Goal: Use online tool/utility: Utilize a website feature to perform a specific function

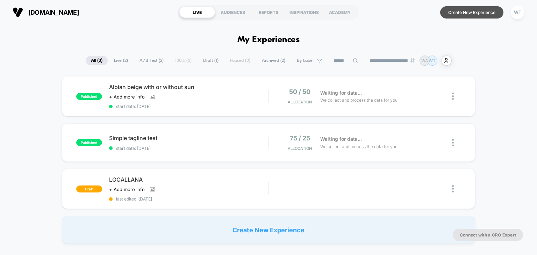
click at [460, 16] on button "Create New Experience" at bounding box center [471, 12] width 63 height 12
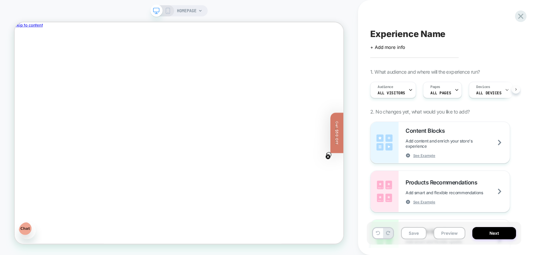
scroll to position [0, 3]
click at [518, 92] on button at bounding box center [516, 89] width 9 height 9
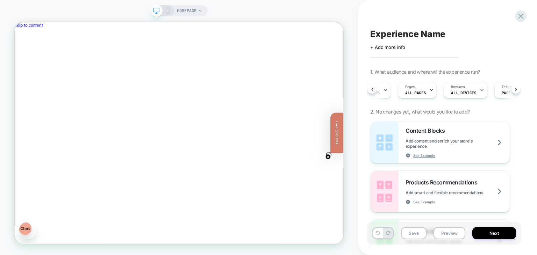
scroll to position [0, 23]
click at [432, 89] on icon at bounding box center [434, 90] width 5 height 5
drag, startPoint x: 426, startPoint y: 88, endPoint x: 429, endPoint y: 9, distance: 79.4
click at [426, 88] on div "Pages ALL PAGES" at bounding box center [418, 90] width 35 height 16
click at [446, 31] on div at bounding box center [447, 33] width 4 height 4
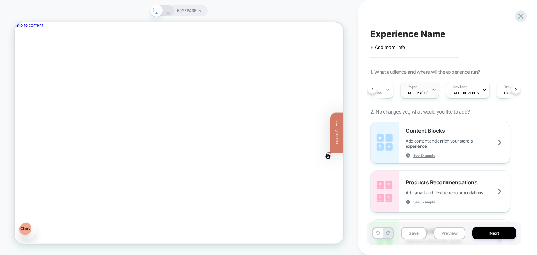
click at [432, 87] on div at bounding box center [434, 90] width 5 height 16
click at [189, 11] on span "HOMEPAGE" at bounding box center [187, 10] width 20 height 11
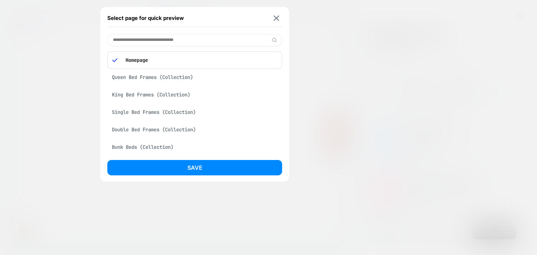
click at [190, 37] on input at bounding box center [194, 40] width 175 height 12
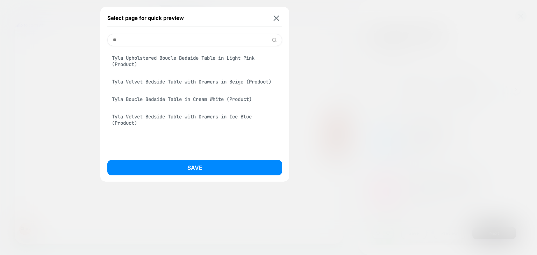
type input "*"
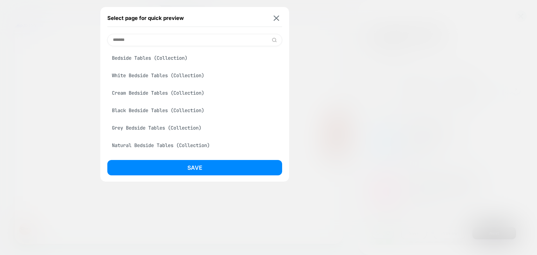
type input "*******"
click at [146, 58] on div "Bedside Tables (Collection)" at bounding box center [194, 57] width 175 height 13
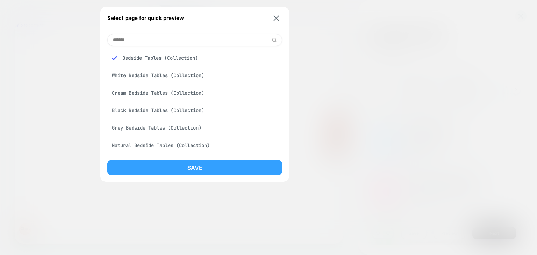
click at [196, 165] on button "Save" at bounding box center [194, 167] width 175 height 15
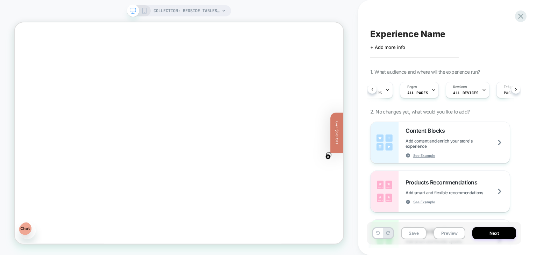
scroll to position [191, 0]
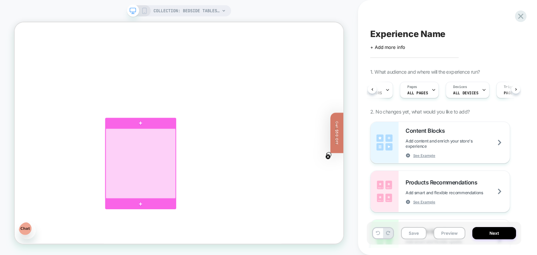
click at [182, 199] on div at bounding box center [182, 210] width 93 height 93
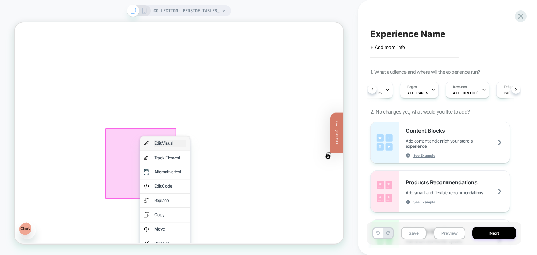
click at [217, 183] on div "Edit Visual" at bounding box center [222, 183] width 43 height 9
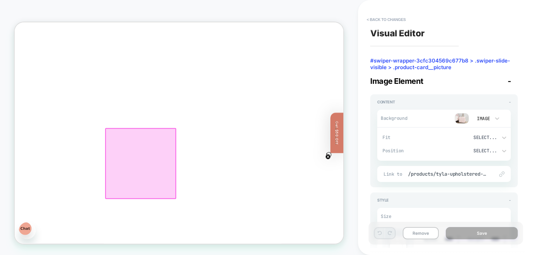
scroll to position [1, 0]
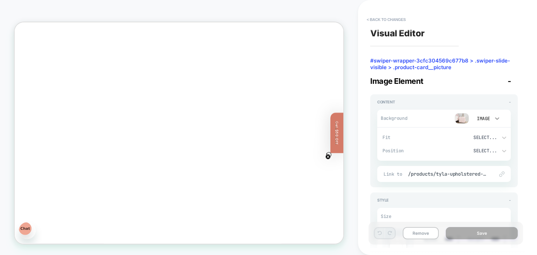
click at [496, 118] on icon at bounding box center [497, 118] width 7 height 7
click at [479, 165] on div "Image" at bounding box center [486, 166] width 29 height 15
click at [466, 117] on img at bounding box center [462, 118] width 14 height 10
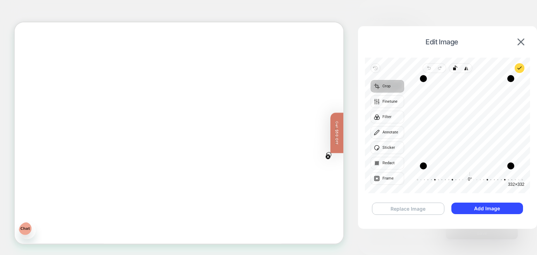
click at [432, 207] on button "Replace Image" at bounding box center [408, 209] width 72 height 12
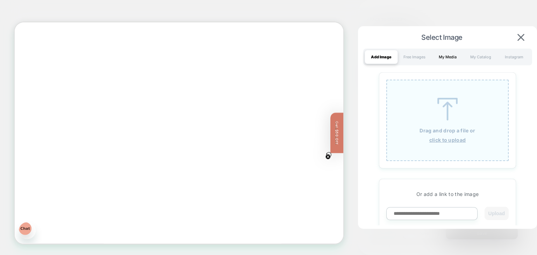
click at [453, 57] on div "My Media" at bounding box center [447, 57] width 33 height 14
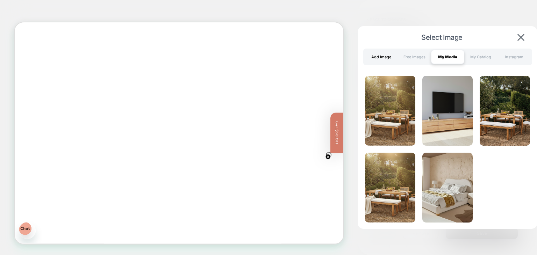
click at [387, 55] on div "Add Image" at bounding box center [381, 57] width 33 height 14
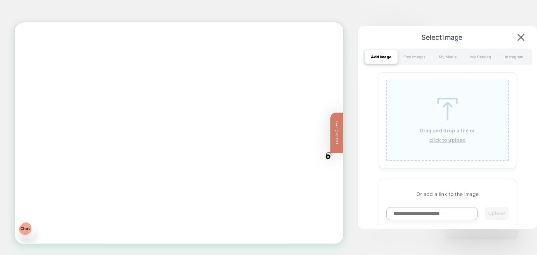
click at [447, 123] on div "Drag and drop a file or click to upload" at bounding box center [447, 120] width 122 height 81
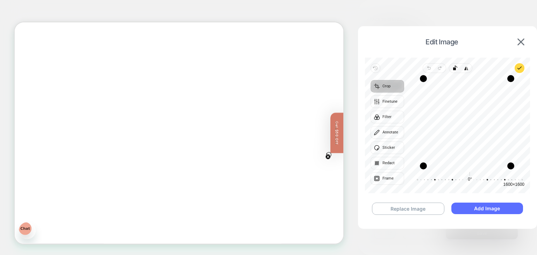
click at [475, 207] on button "Add Image" at bounding box center [488, 209] width 72 height 12
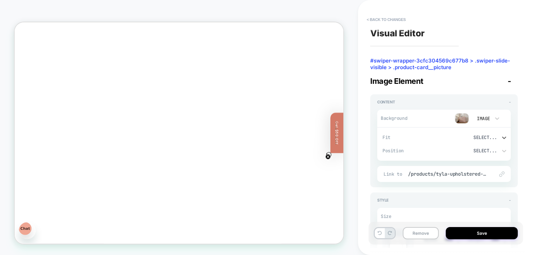
click at [495, 137] on div "Select..." at bounding box center [476, 138] width 44 height 6
click at [466, 170] on div "Contain" at bounding box center [479, 170] width 59 height 15
click at [501, 136] on icon at bounding box center [504, 137] width 7 height 7
click at [462, 153] on div "None" at bounding box center [479, 155] width 59 height 15
click at [443, 175] on span "/products/tyla-upholstered-boucle-bedside-table-in-light-pink" at bounding box center [447, 174] width 79 height 6
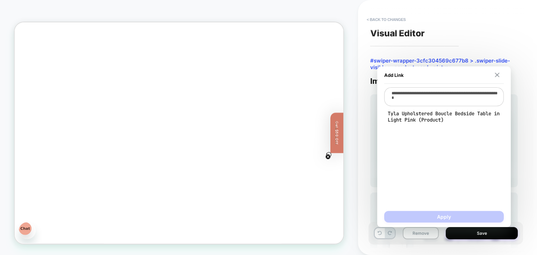
click at [498, 76] on img at bounding box center [497, 75] width 5 height 5
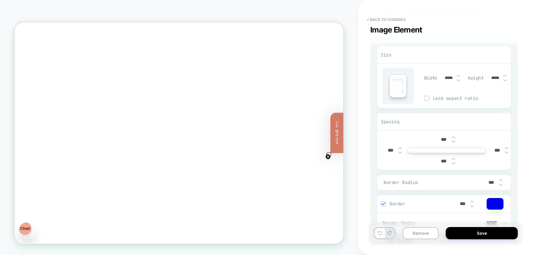
scroll to position [201, 0]
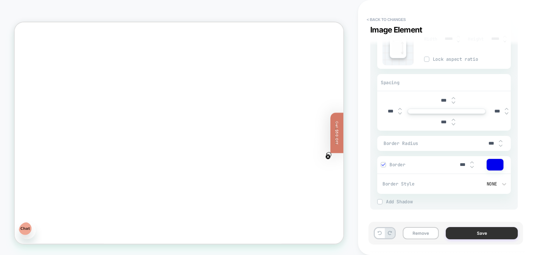
click at [474, 231] on button "Save" at bounding box center [482, 233] width 72 height 12
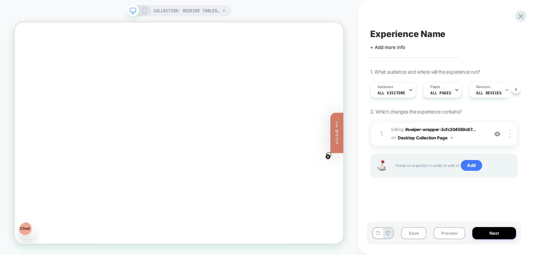
scroll to position [0, 0]
click at [510, 132] on img at bounding box center [509, 134] width 1 height 8
click at [404, 203] on div "Experience Name Click to edit experience details + Add more info 1. What audien…" at bounding box center [444, 127] width 155 height 241
click at [509, 133] on img at bounding box center [509, 134] width 1 height 8
click at [146, 12] on icon at bounding box center [144, 11] width 6 height 6
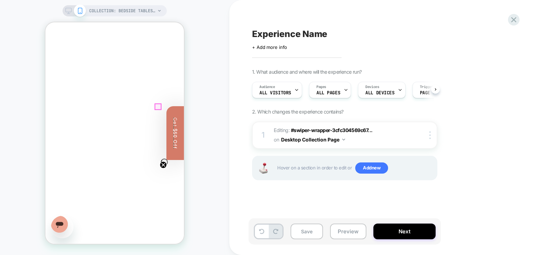
scroll to position [269, 0]
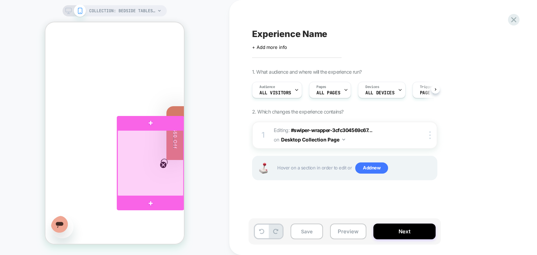
click at [139, 157] on div at bounding box center [151, 163] width 66 height 66
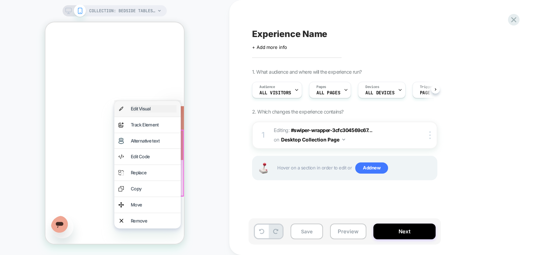
click at [146, 109] on div "Edit Visual" at bounding box center [154, 108] width 46 height 7
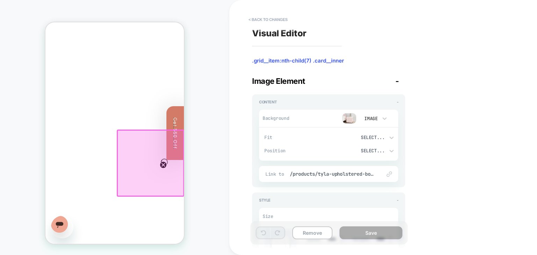
scroll to position [299, 0]
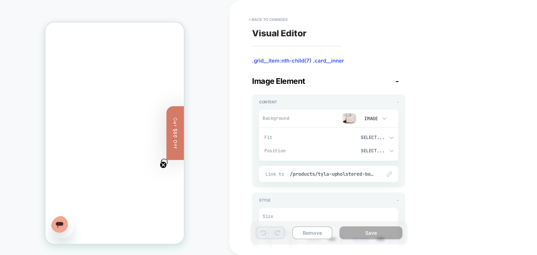
click at [352, 118] on img at bounding box center [349, 118] width 14 height 10
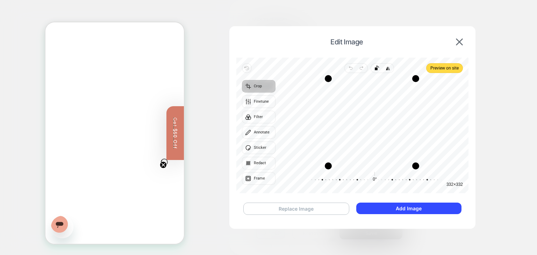
click at [291, 207] on button "Replace Image" at bounding box center [296, 209] width 106 height 12
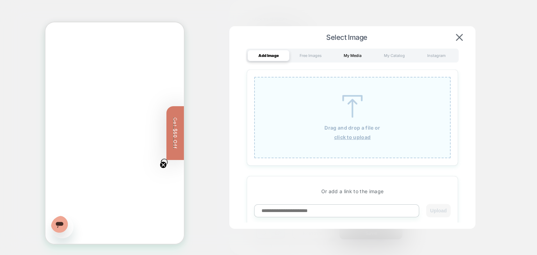
click at [355, 58] on div "My Media" at bounding box center [353, 55] width 42 height 11
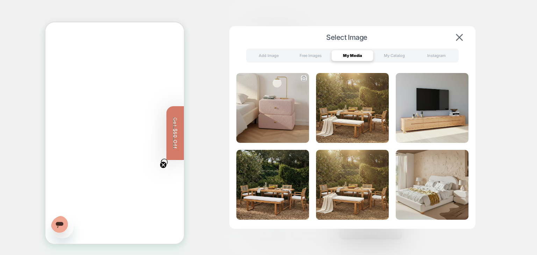
click at [278, 111] on img at bounding box center [272, 108] width 73 height 70
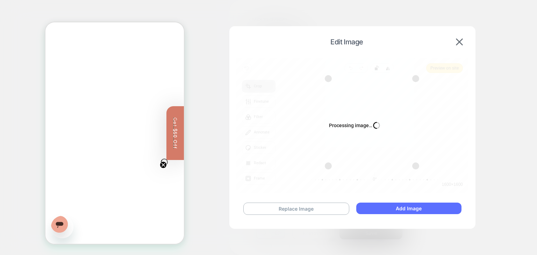
click at [406, 209] on button "Add Image" at bounding box center [408, 209] width 105 height 12
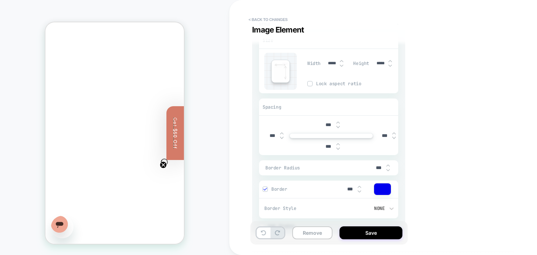
click at [369, 190] on div "Border ***" at bounding box center [327, 189] width 129 height 7
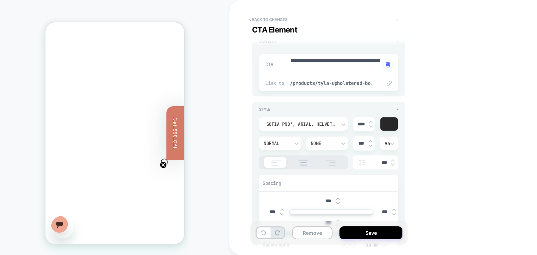
scroll to position [751, 0]
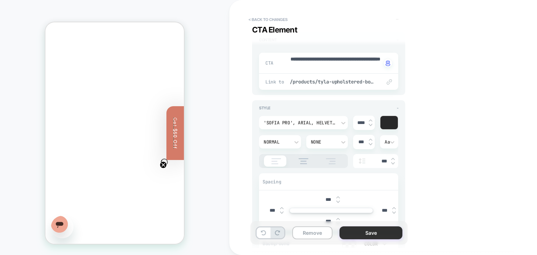
click at [371, 229] on button "Save" at bounding box center [371, 233] width 63 height 13
type textarea "*"
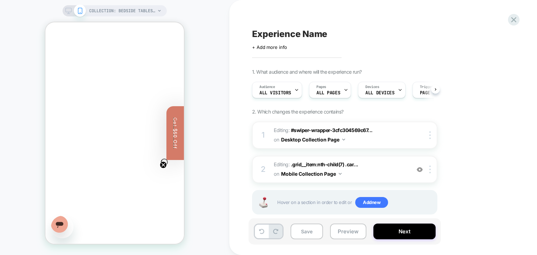
scroll to position [11, 0]
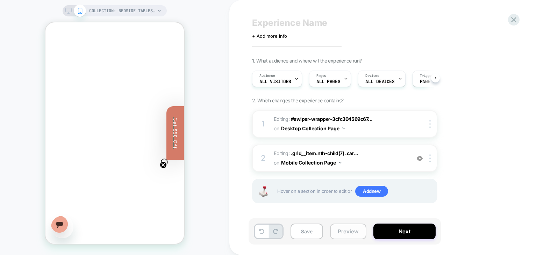
click at [345, 234] on button "Preview" at bounding box center [348, 232] width 36 height 16
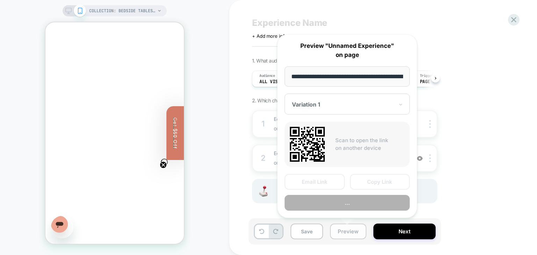
scroll to position [0, 102]
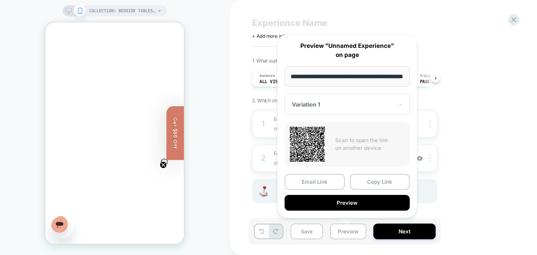
click at [345, 104] on div at bounding box center [343, 104] width 102 height 7
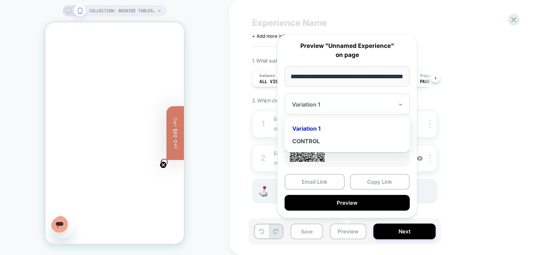
scroll to position [0, 0]
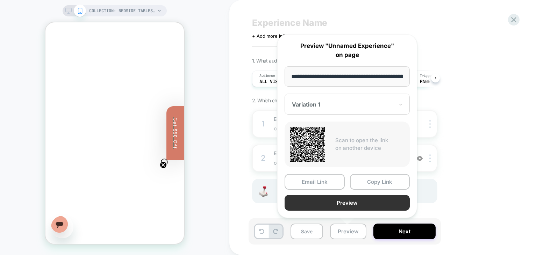
click at [342, 205] on button "Preview" at bounding box center [347, 203] width 125 height 16
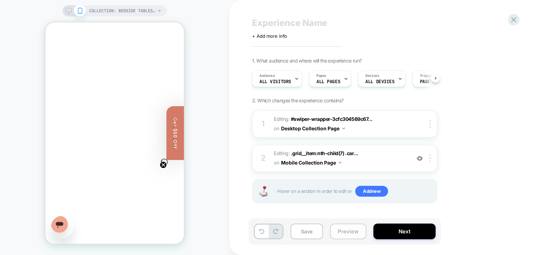
click at [349, 236] on button "Preview" at bounding box center [348, 232] width 36 height 16
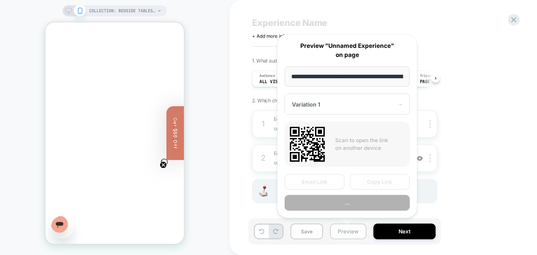
scroll to position [0, 102]
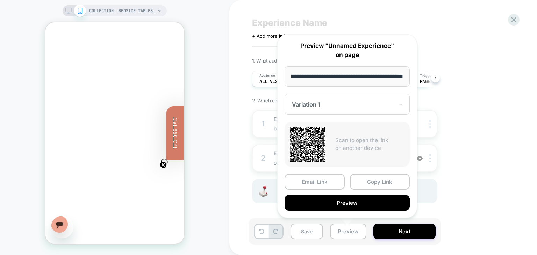
click at [330, 104] on div at bounding box center [343, 104] width 102 height 7
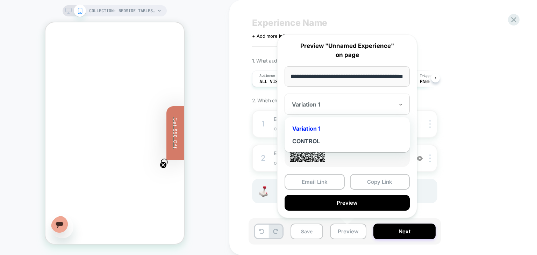
scroll to position [0, 0]
click at [309, 139] on div "CONTROL" at bounding box center [347, 141] width 118 height 13
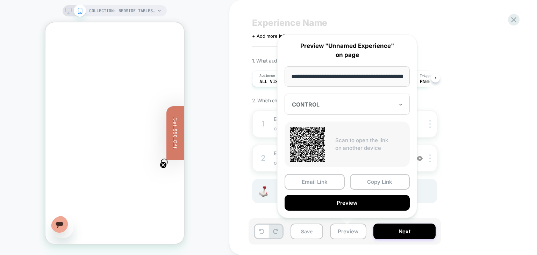
click at [355, 97] on div "CONTROL" at bounding box center [347, 104] width 125 height 21
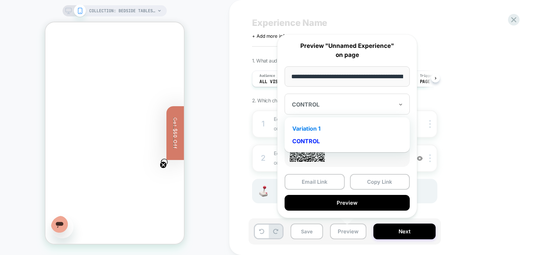
click at [317, 127] on div "Variation 1" at bounding box center [347, 128] width 118 height 13
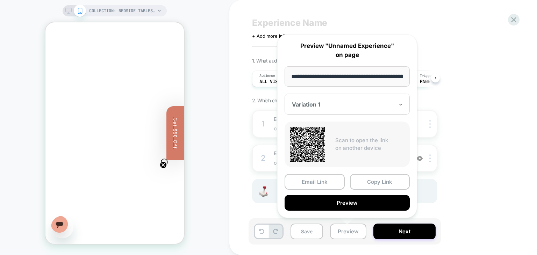
click at [383, 78] on input "**********" at bounding box center [347, 76] width 125 height 20
drag, startPoint x: 392, startPoint y: 78, endPoint x: 423, endPoint y: 79, distance: 30.8
click at [423, 79] on div "**********" at bounding box center [347, 126] width 154 height 198
click at [363, 78] on input "**********" at bounding box center [347, 76] width 125 height 20
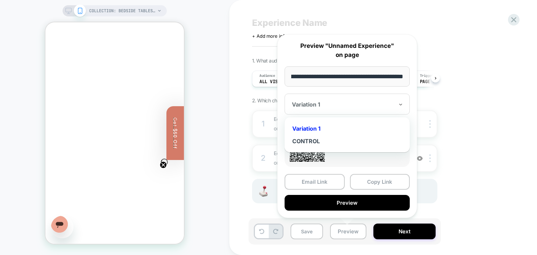
scroll to position [0, 0]
click at [343, 105] on div at bounding box center [343, 104] width 102 height 7
click at [313, 141] on div "CONTROL" at bounding box center [347, 141] width 118 height 13
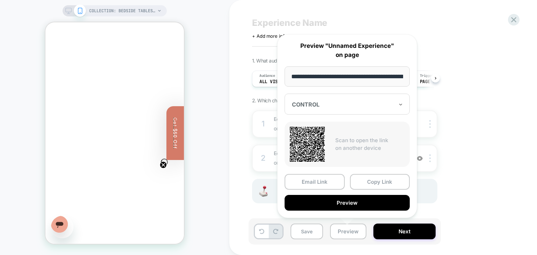
click at [437, 87] on div "Audience All Visitors Pages ALL PAGES Devices ALL DEVICES Trigger Page Load" at bounding box center [344, 78] width 185 height 23
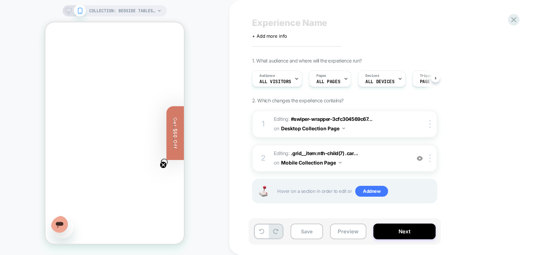
click at [279, 29] on div "Click to edit experience details + Add more info" at bounding box center [328, 33] width 153 height 11
click at [305, 21] on span "Experience Name" at bounding box center [289, 22] width 75 height 10
type textarea "**********"
click at [410, 22] on icon at bounding box center [411, 23] width 9 height 9
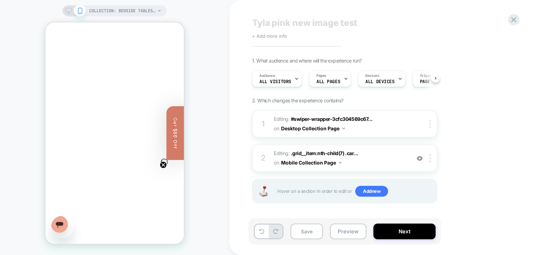
click at [270, 37] on span "+ Add more info" at bounding box center [269, 36] width 35 height 6
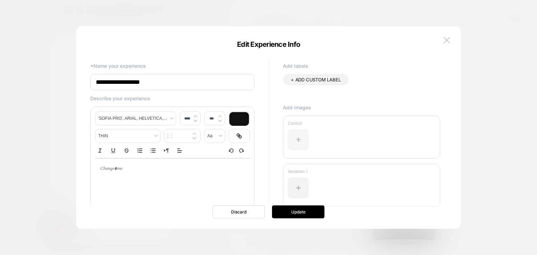
click at [297, 139] on div at bounding box center [298, 139] width 21 height 21
click at [296, 181] on div at bounding box center [298, 188] width 21 height 21
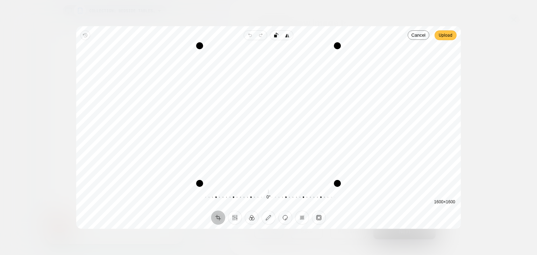
click at [448, 36] on span "Upload" at bounding box center [446, 35] width 14 height 8
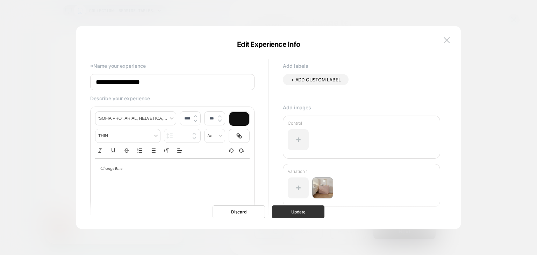
click at [281, 212] on button "Update" at bounding box center [298, 212] width 52 height 13
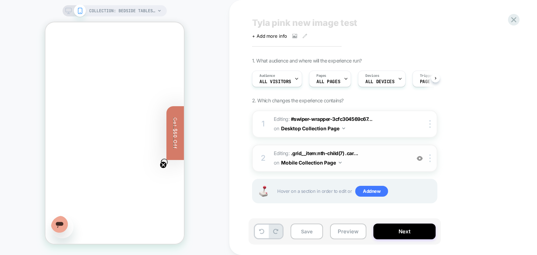
click at [419, 157] on img at bounding box center [420, 159] width 6 height 6
click at [310, 232] on button "Save" at bounding box center [307, 232] width 33 height 16
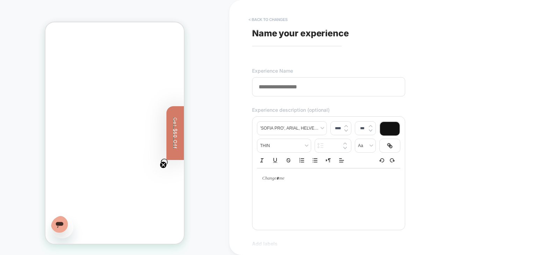
click at [262, 17] on button "< Back to changes" at bounding box center [268, 19] width 46 height 11
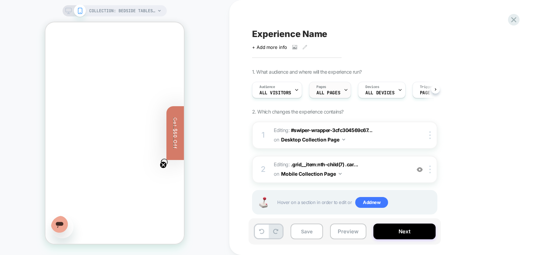
scroll to position [0, 0]
click at [311, 33] on span "Experience Name" at bounding box center [289, 34] width 75 height 10
type textarea "**********"
click at [411, 34] on icon at bounding box center [411, 34] width 9 height 9
click at [310, 230] on button "Save" at bounding box center [307, 232] width 33 height 16
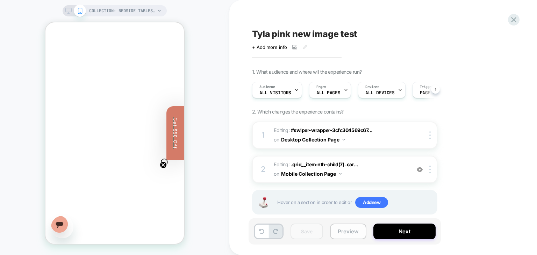
click at [358, 230] on button "Preview" at bounding box center [348, 232] width 36 height 16
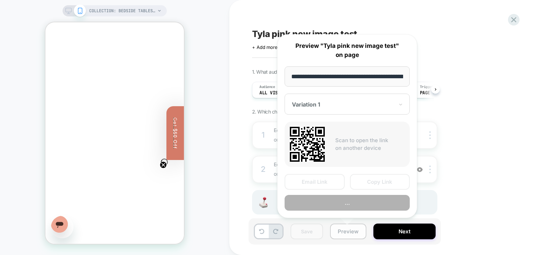
scroll to position [0, 102]
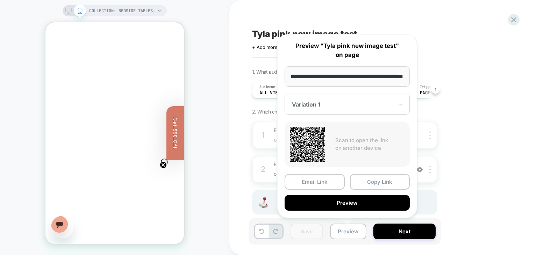
click at [345, 105] on div at bounding box center [343, 104] width 102 height 7
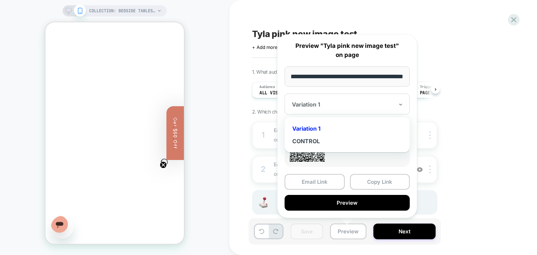
scroll to position [0, 0]
click at [312, 128] on div "Variation 1" at bounding box center [347, 128] width 118 height 13
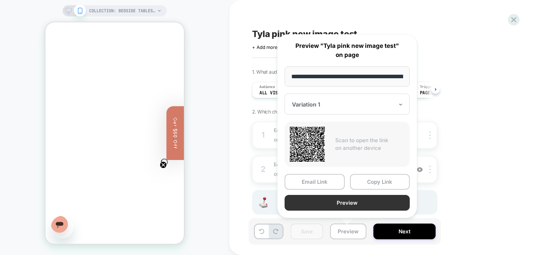
click at [330, 199] on button "Preview" at bounding box center [347, 203] width 125 height 16
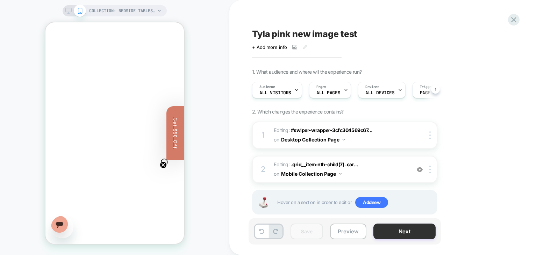
click at [392, 227] on button "Next" at bounding box center [405, 232] width 62 height 16
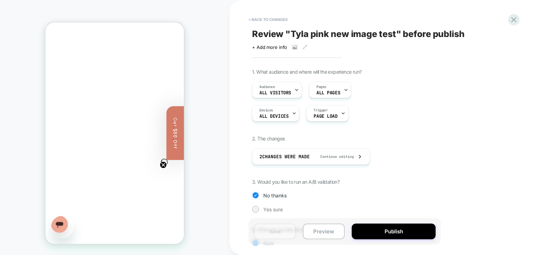
scroll to position [51, 0]
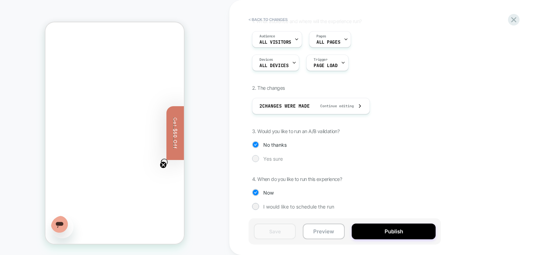
click at [257, 159] on div at bounding box center [255, 158] width 5 height 5
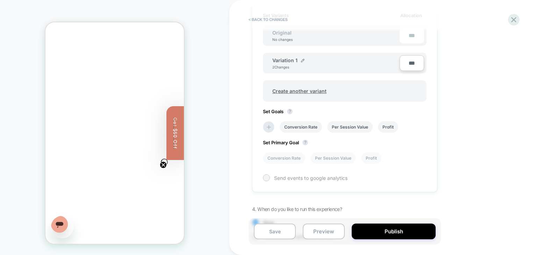
scroll to position [247, 0]
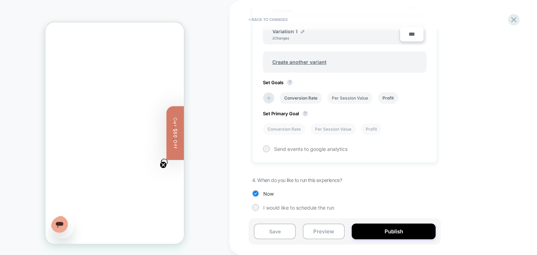
click at [355, 96] on li "Per Session Value" at bounding box center [349, 98] width 45 height 12
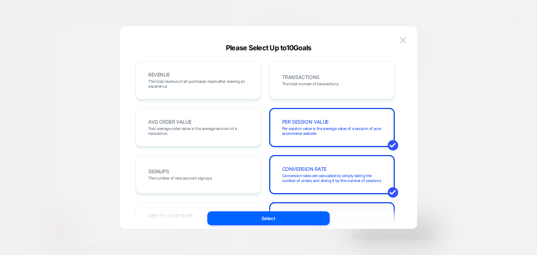
click at [343, 210] on div "PROFIT Profit is calculated based on the variant cost defined in Shopify, Profi…" at bounding box center [332, 222] width 111 height 24
click at [261, 214] on button "Select" at bounding box center [268, 219] width 122 height 14
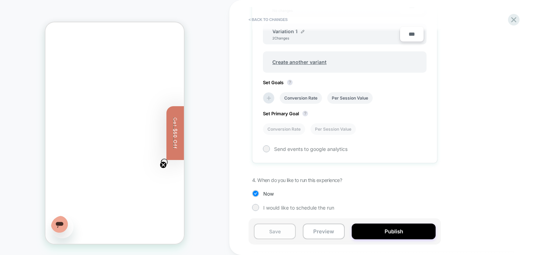
click at [282, 232] on button "Save" at bounding box center [275, 232] width 42 height 16
click at [320, 233] on button "Preview" at bounding box center [324, 232] width 42 height 16
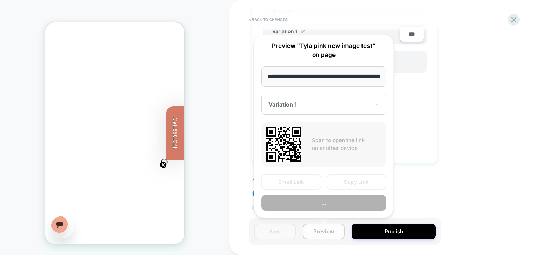
scroll to position [0, 102]
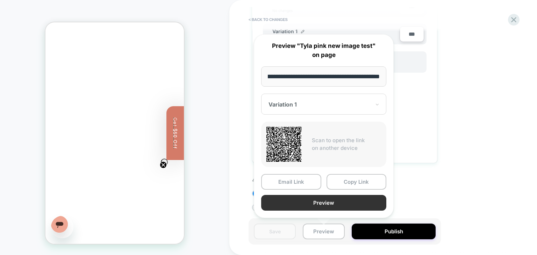
click at [319, 203] on button "Preview" at bounding box center [323, 203] width 125 height 16
